Goal: Task Accomplishment & Management: Manage account settings

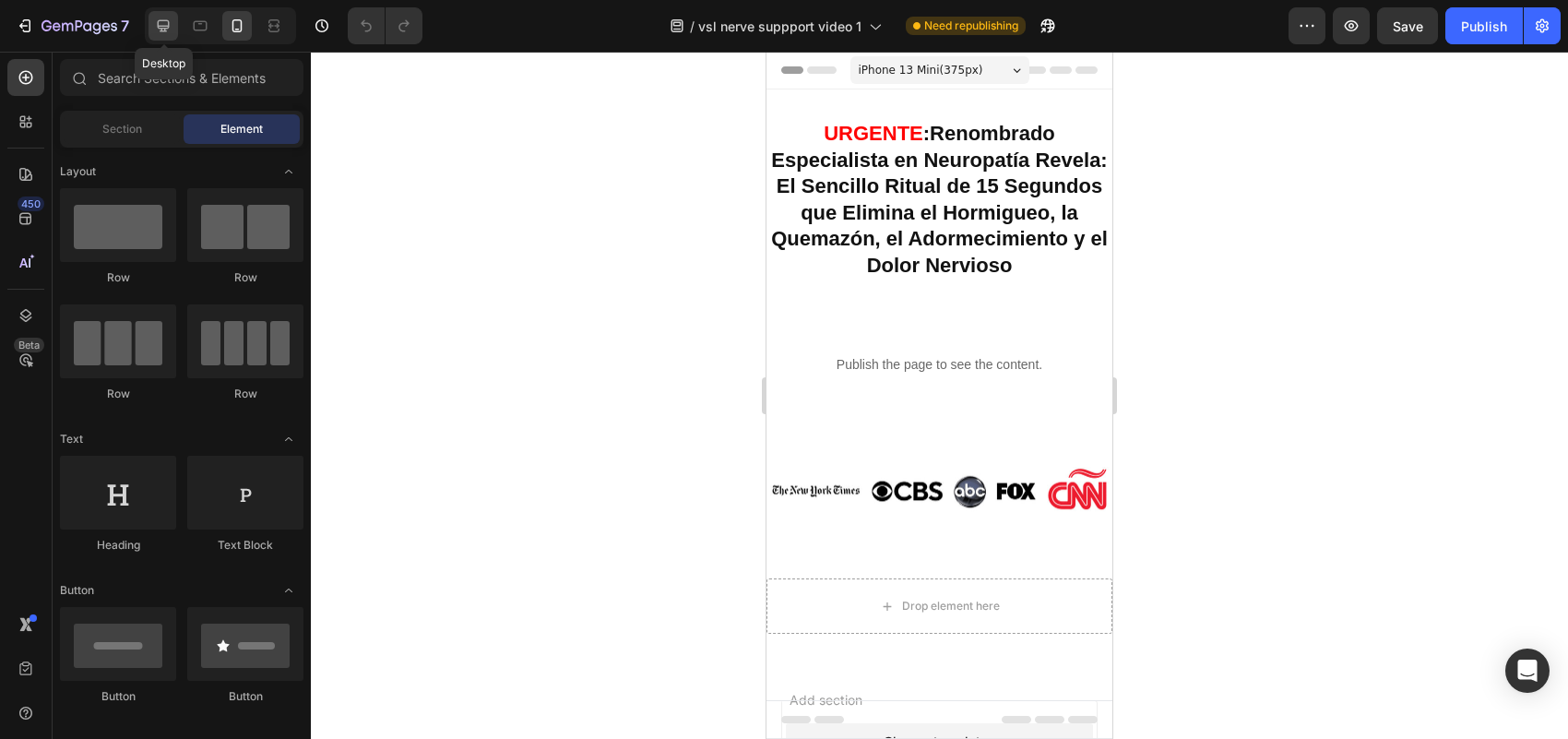
click at [157, 38] on div at bounding box center [163, 25] width 29 height 29
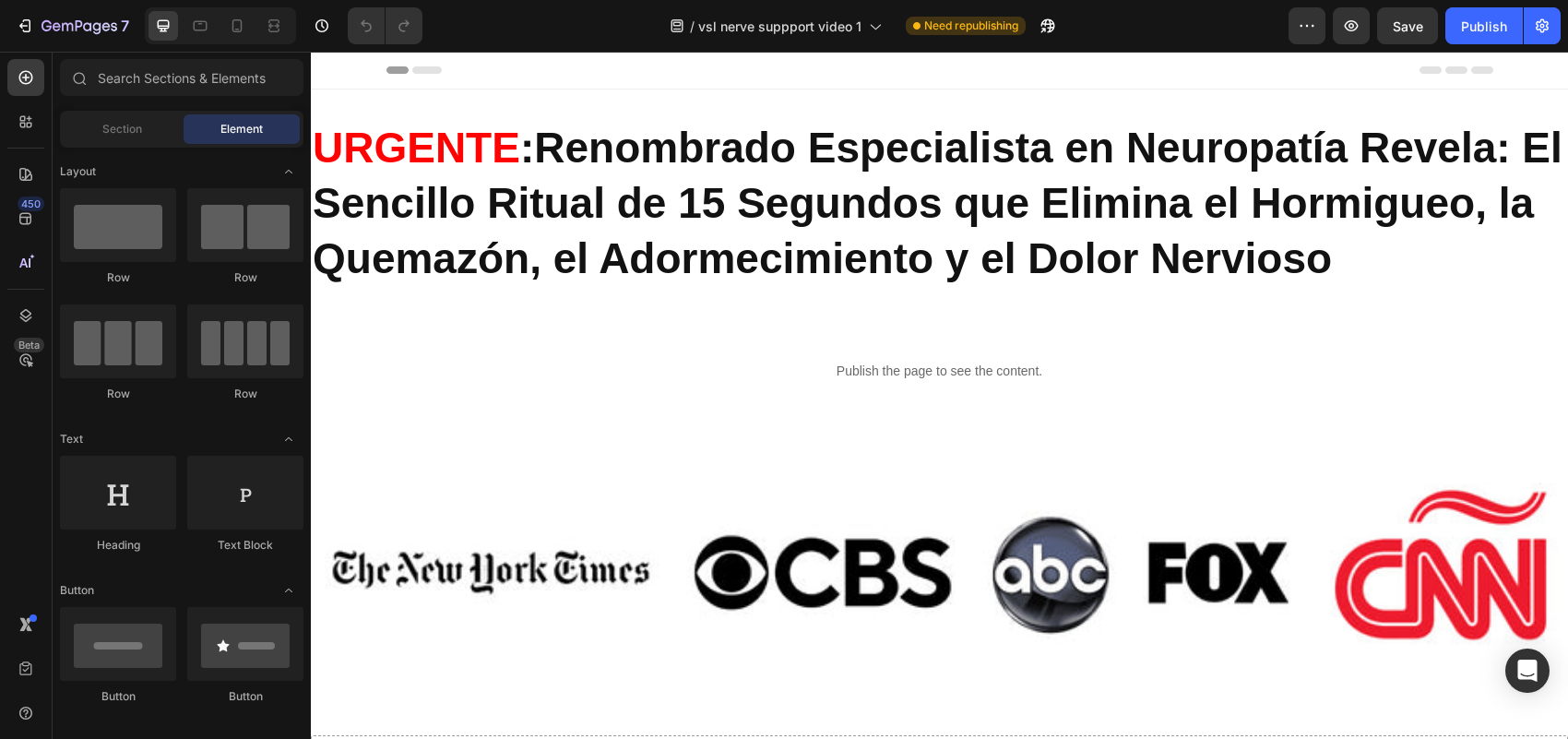
click at [1017, 71] on div "Header" at bounding box center [940, 70] width 1107 height 37
click at [361, 71] on span "Header" at bounding box center [365, 69] width 40 height 19
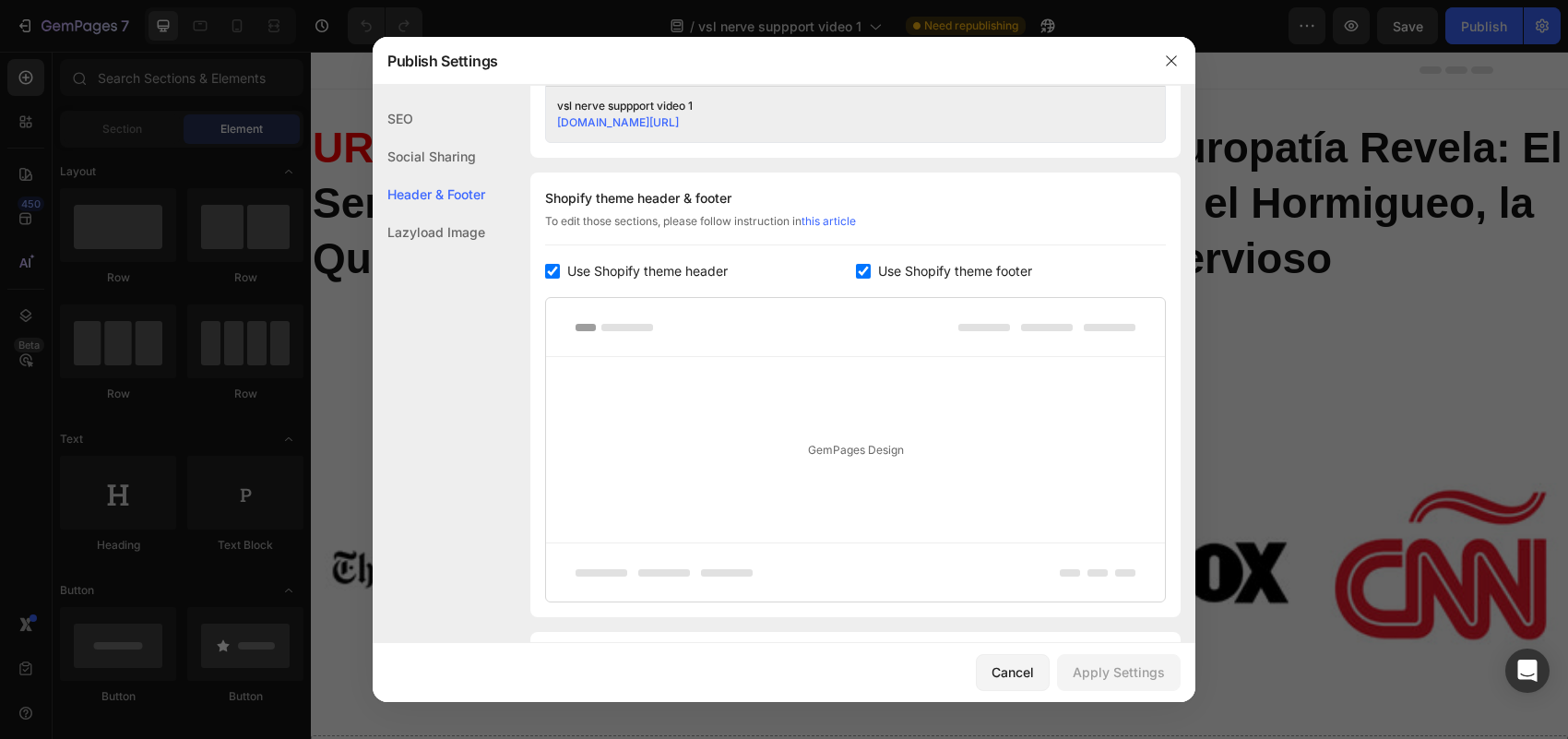
scroll to position [864, 0]
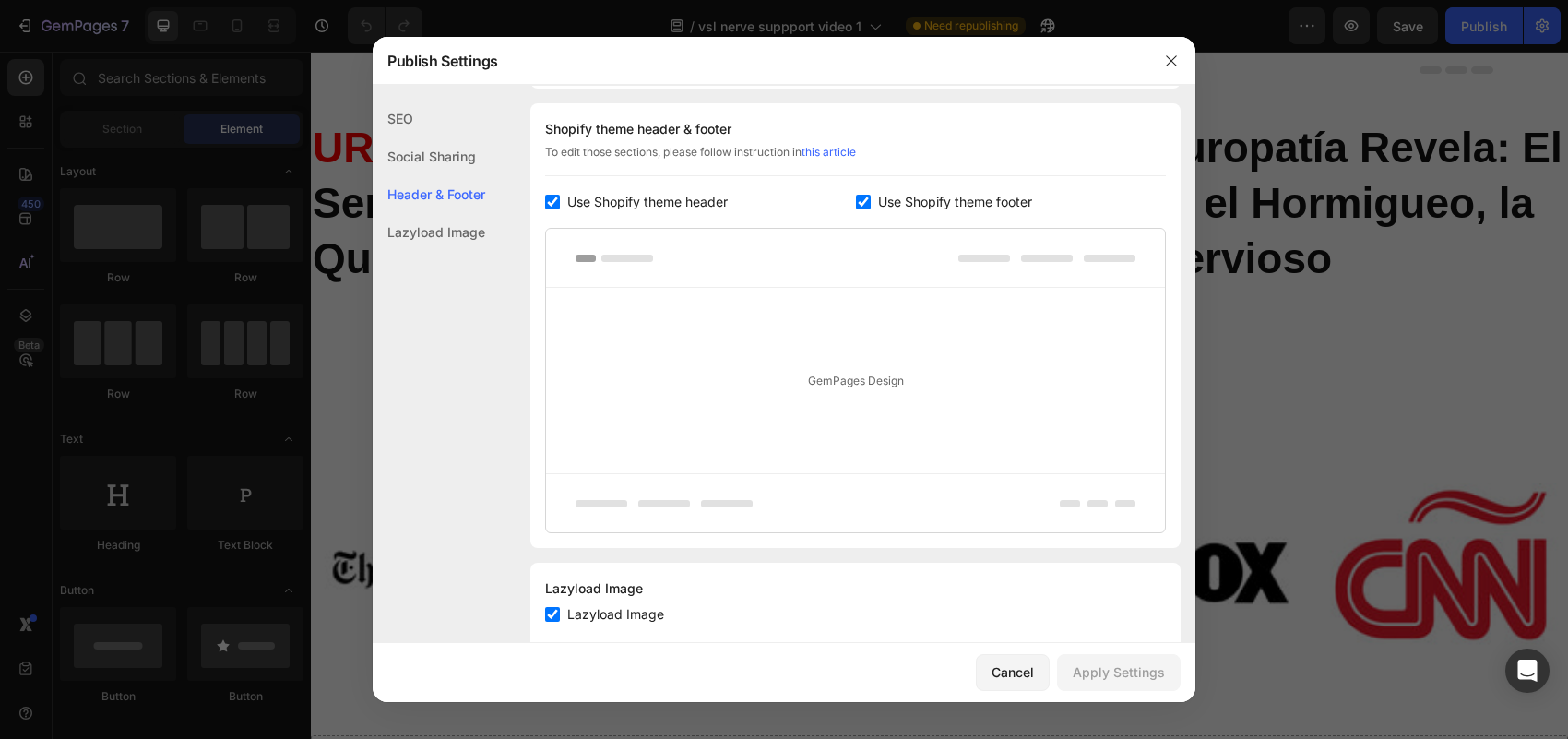
click at [550, 206] on input "checkbox" at bounding box center [552, 202] width 15 height 15
checkbox input "false"
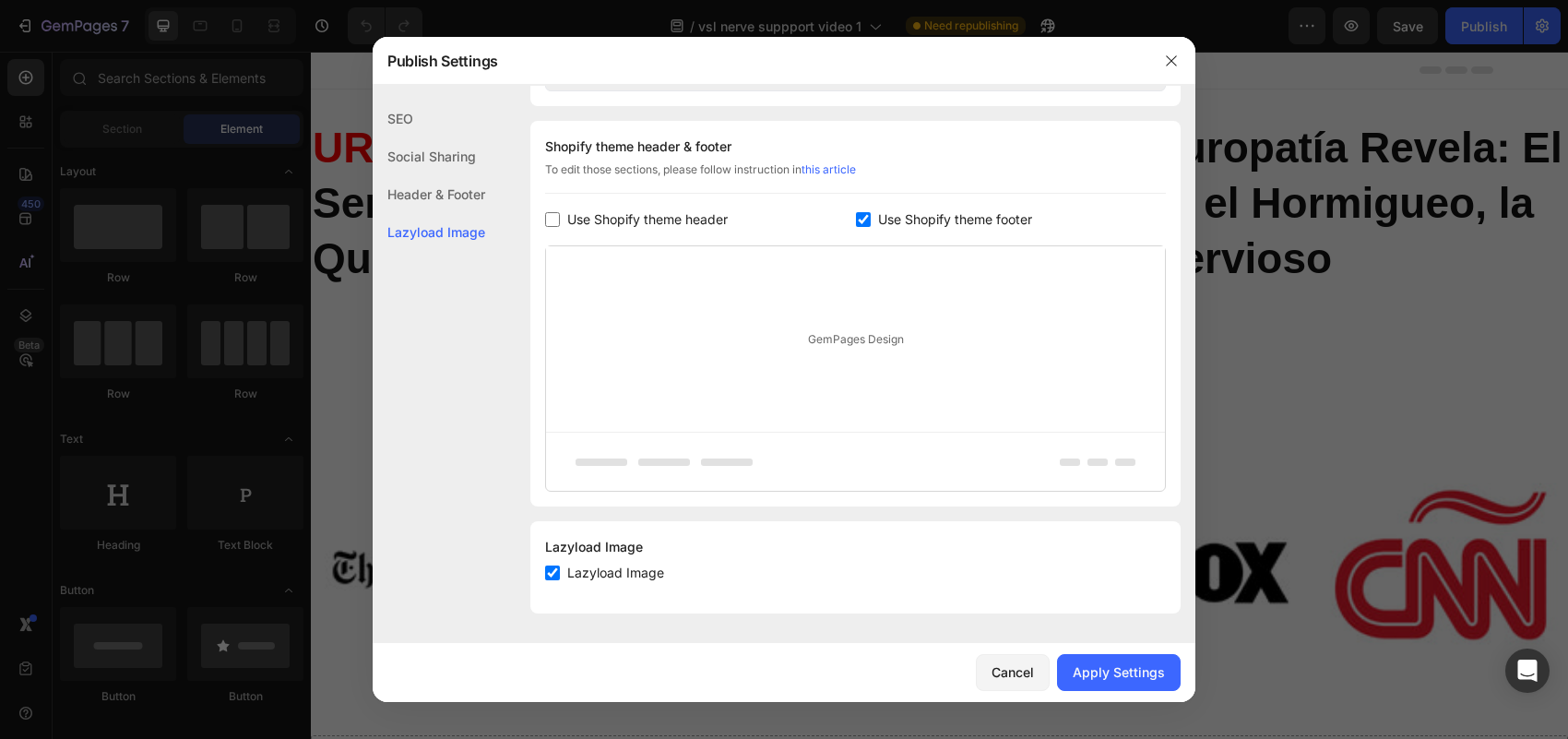
click at [855, 216] on input "checkbox" at bounding box center [862, 219] width 15 height 15
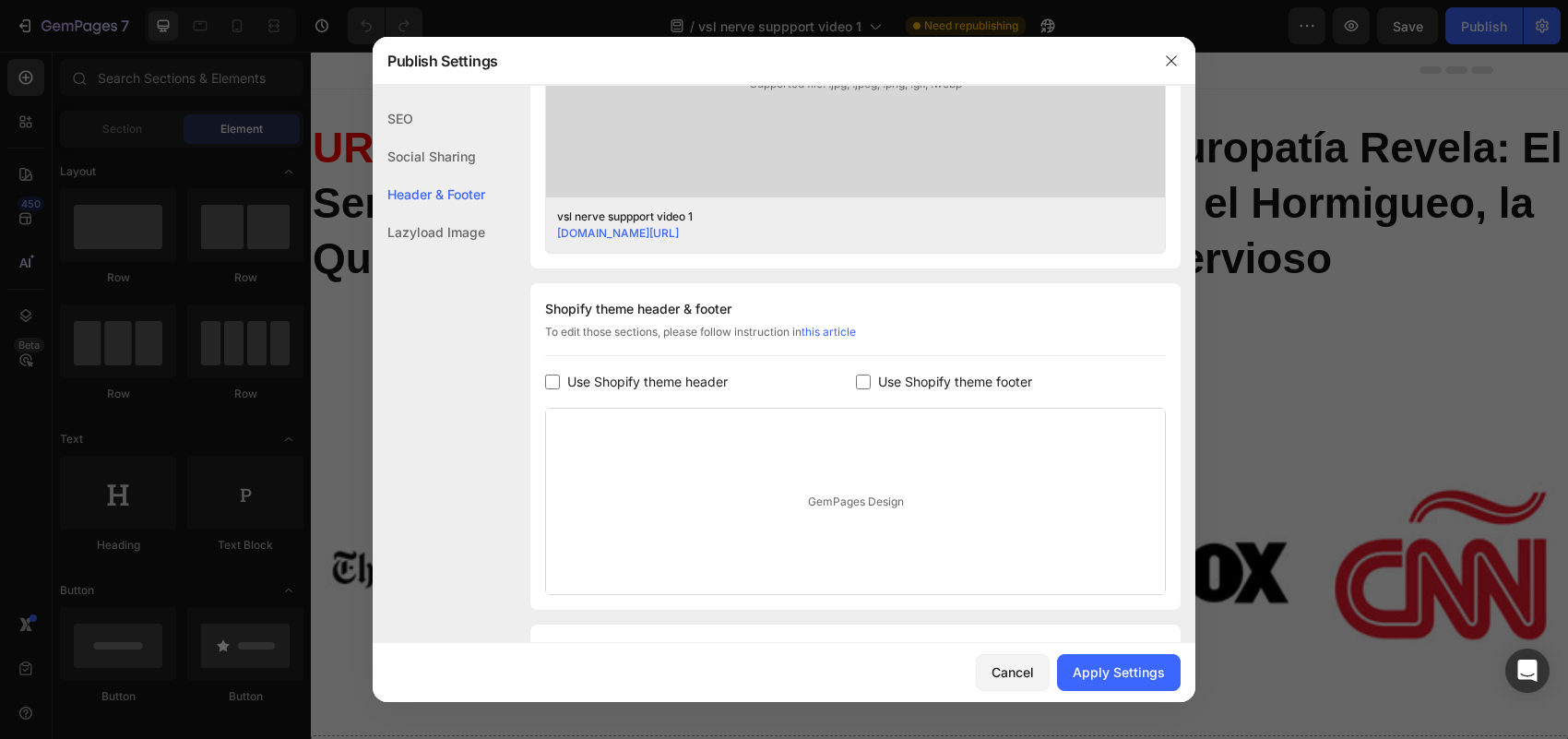
scroll to position [724, 0]
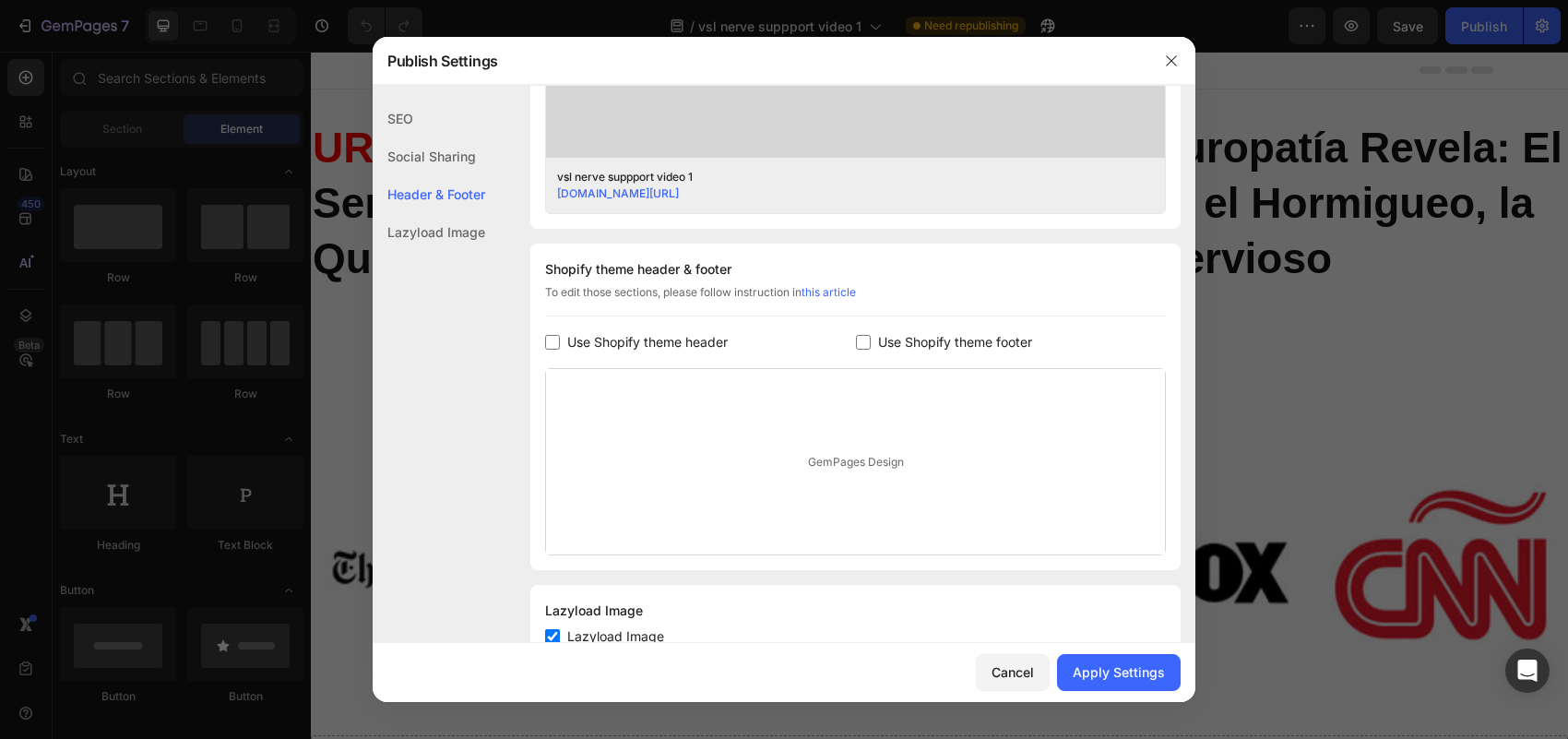
click at [865, 467] on div "GemPages Design" at bounding box center [855, 461] width 619 height 185
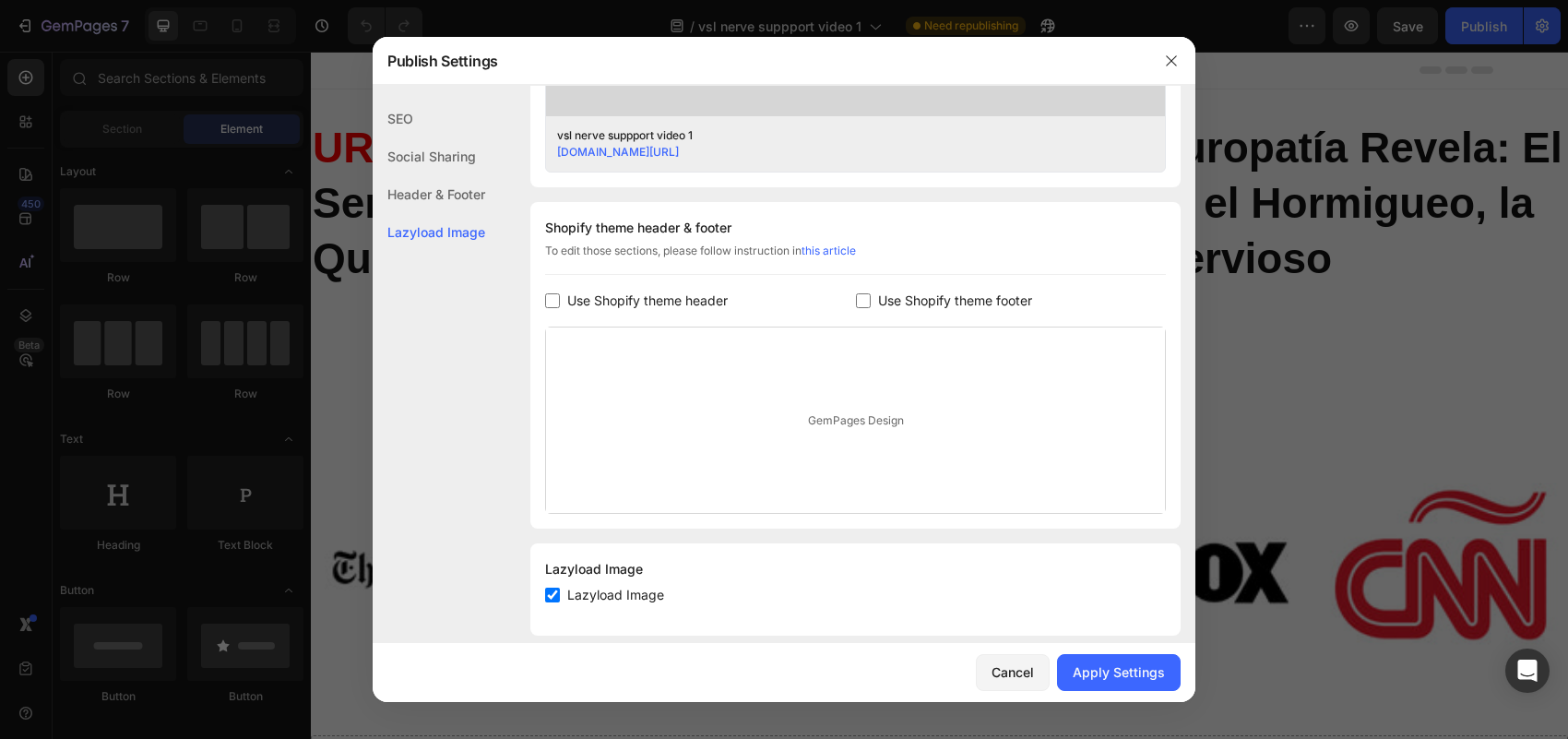
scroll to position [789, 0]
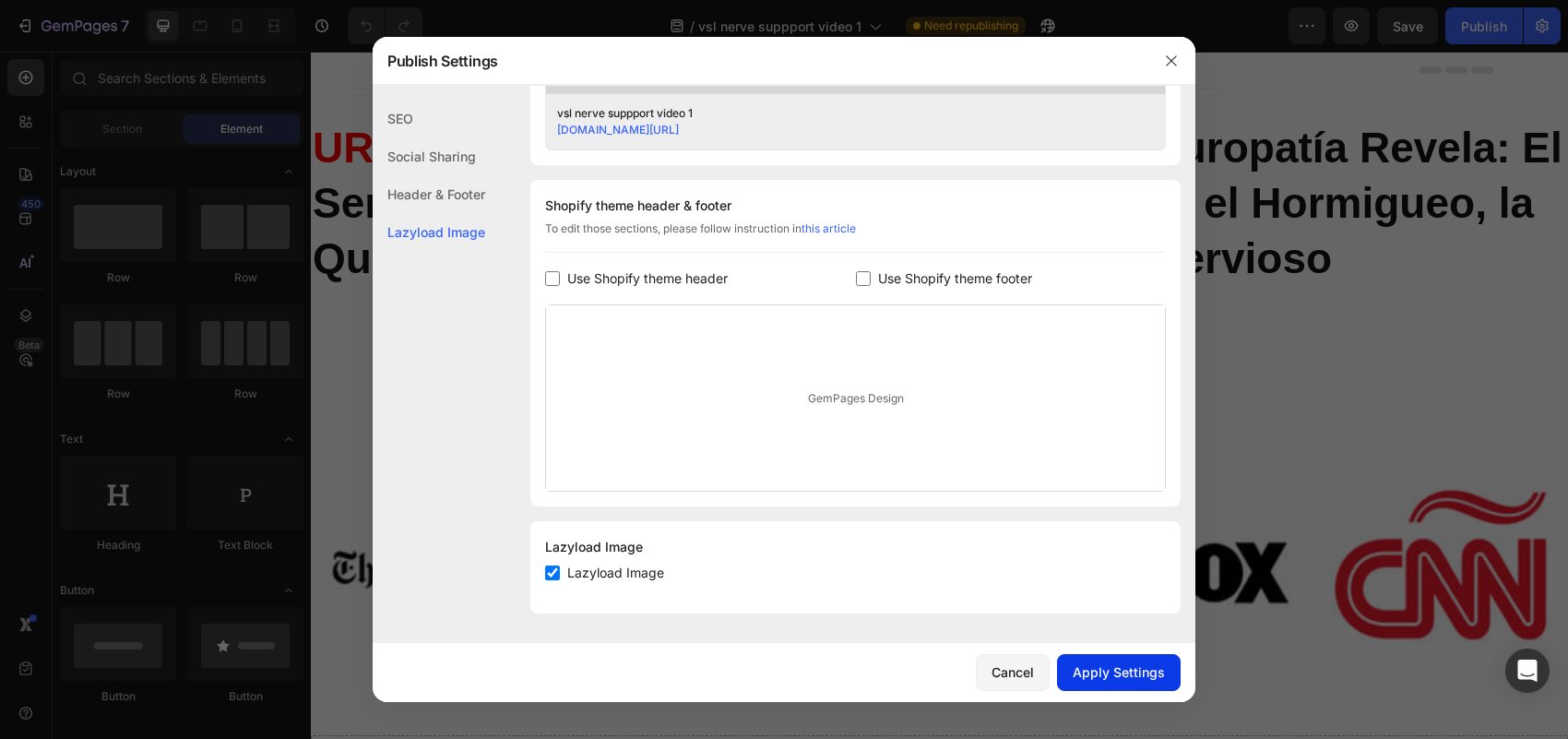
click at [1098, 680] on div "Apply Settings" at bounding box center [1119, 671] width 92 height 20
click at [855, 288] on div "Use Shopify theme footer" at bounding box center [1011, 278] width 311 height 23
checkbox input "true"
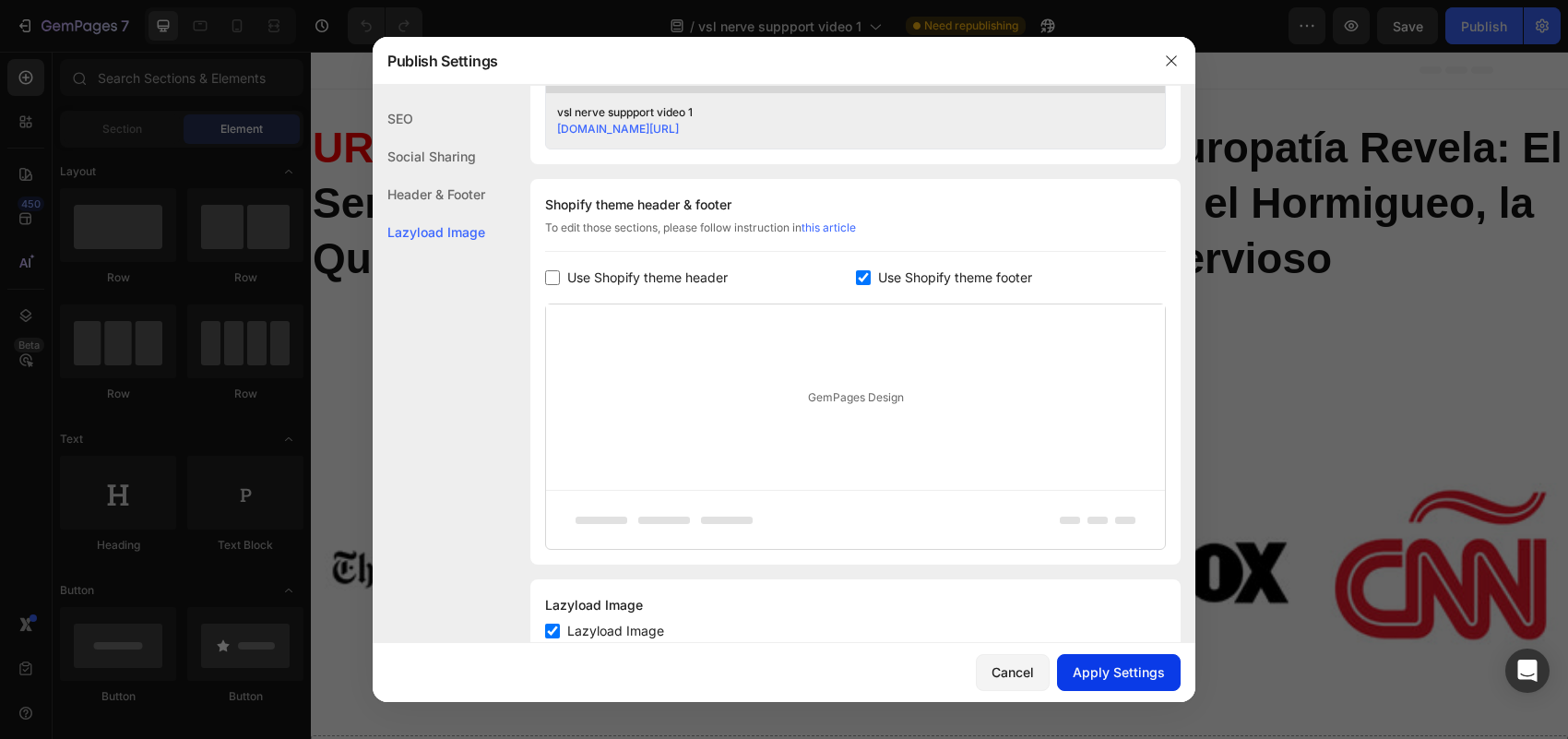
click at [1148, 678] on div "Apply Settings" at bounding box center [1119, 671] width 92 height 20
click at [1164, 58] on icon "button" at bounding box center [1171, 61] width 15 height 15
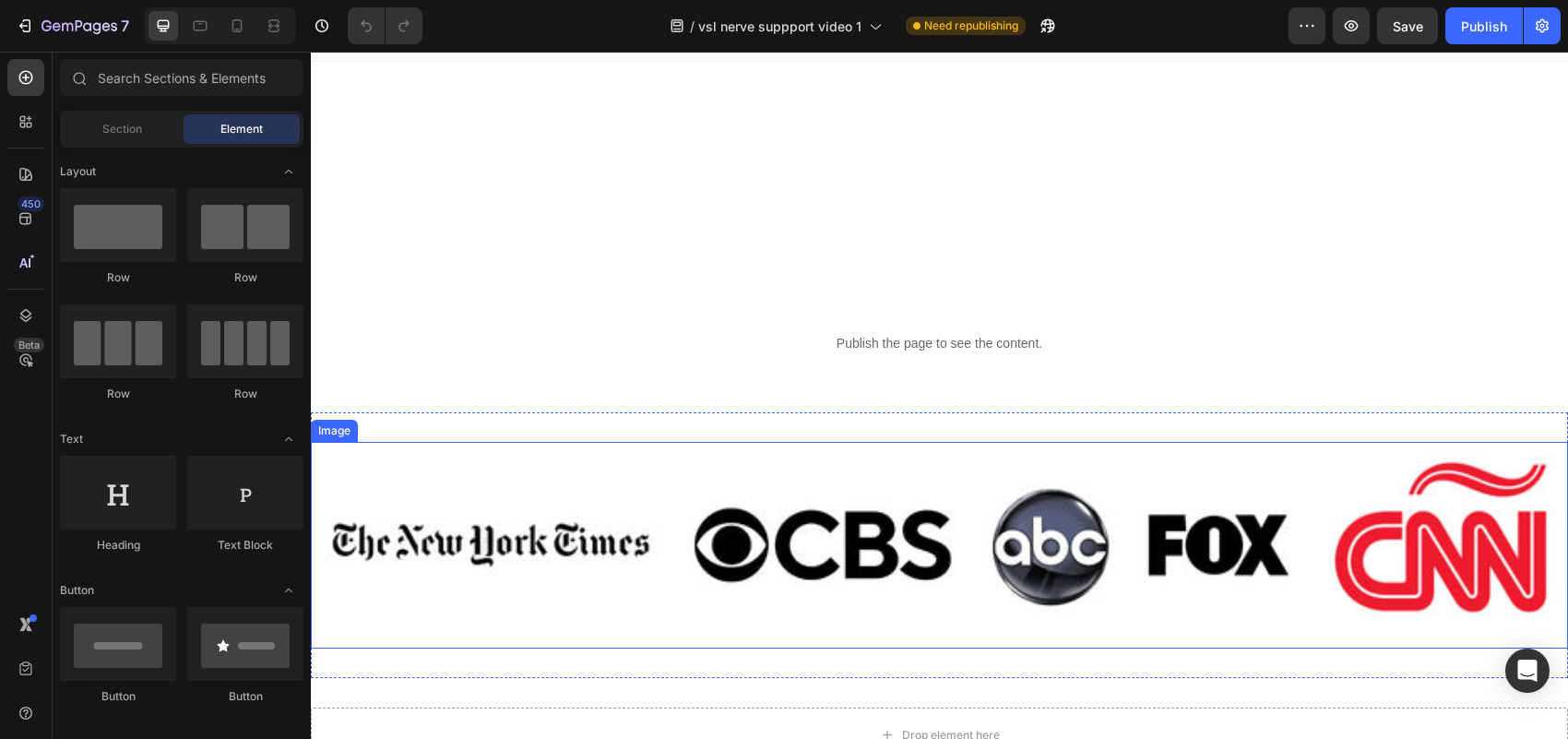
scroll to position [0, 0]
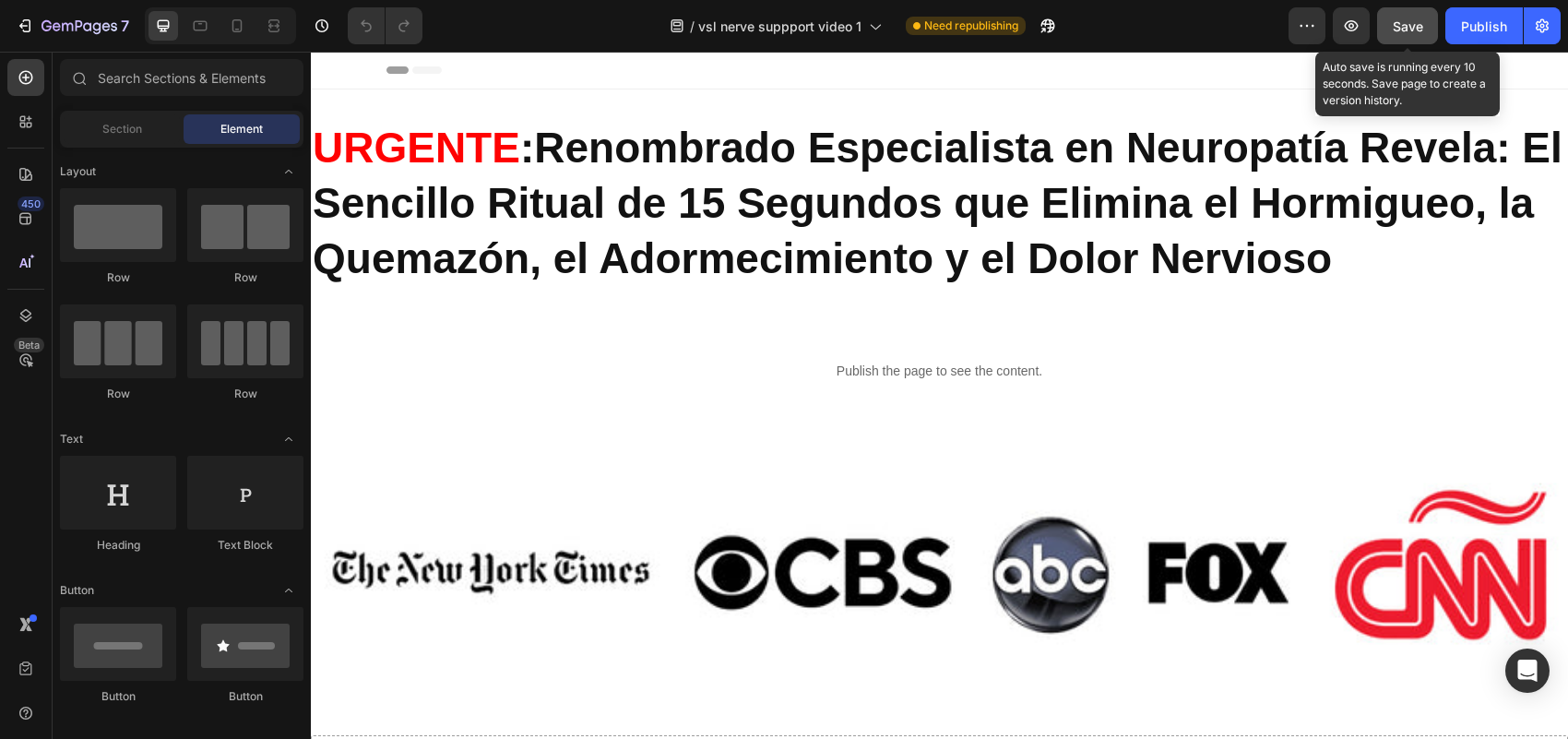
click at [1411, 21] on span "Save" at bounding box center [1407, 26] width 30 height 16
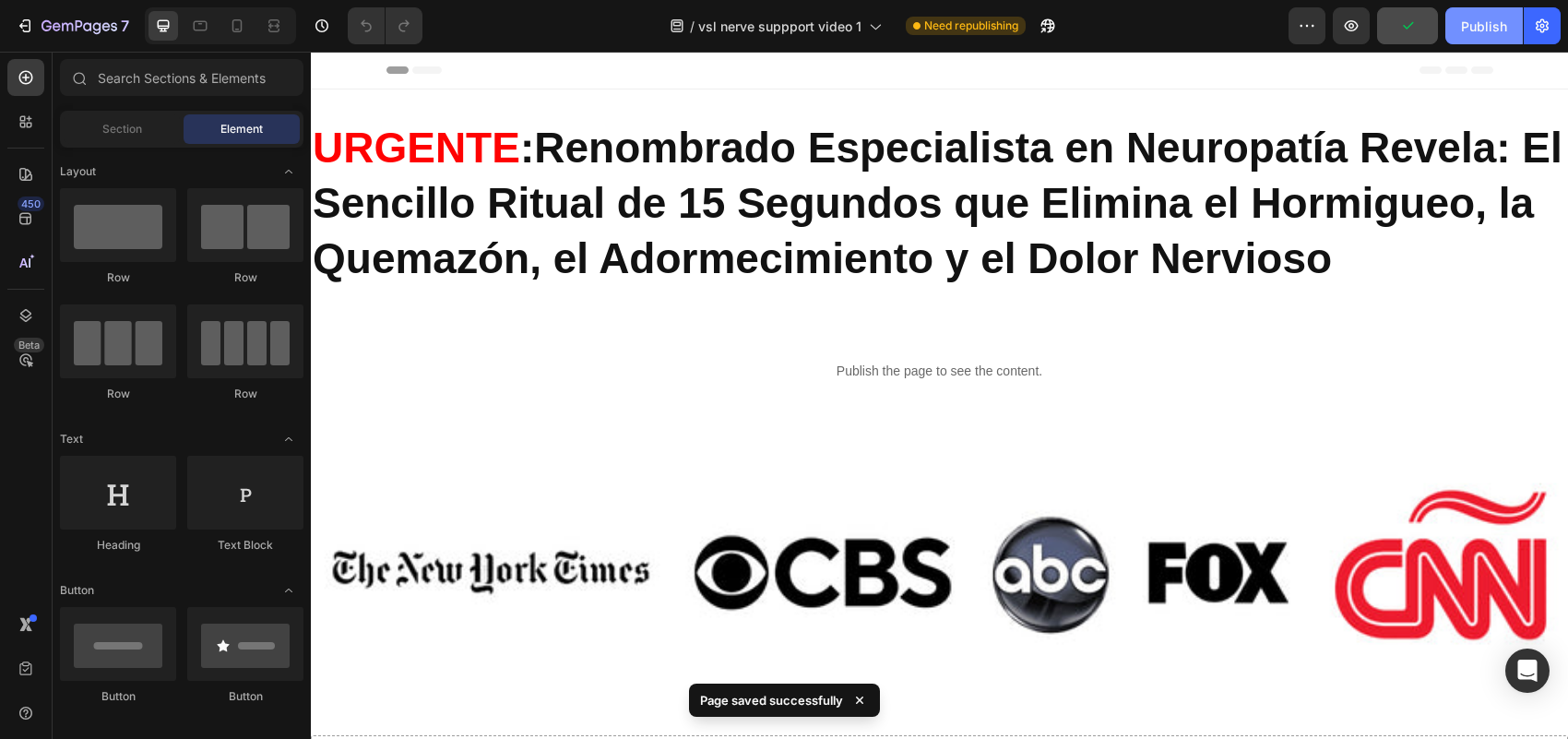
click at [1464, 23] on div "Publish" at bounding box center [1483, 26] width 46 height 20
